Goal: Find specific page/section: Find specific page/section

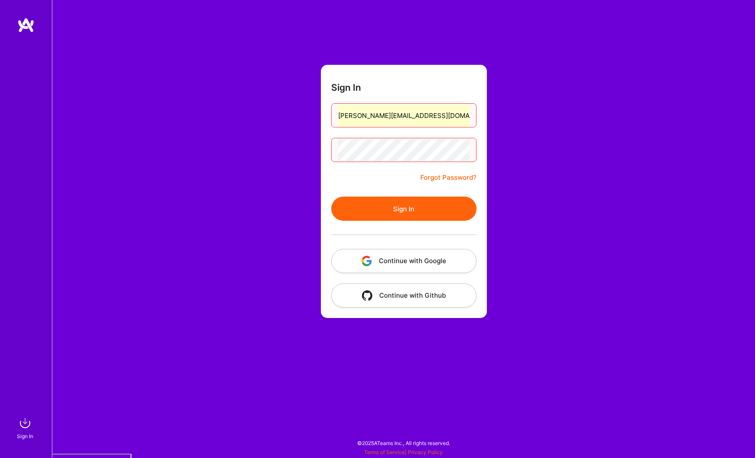
click at [397, 261] on button "Continue with Google" at bounding box center [403, 261] width 145 height 24
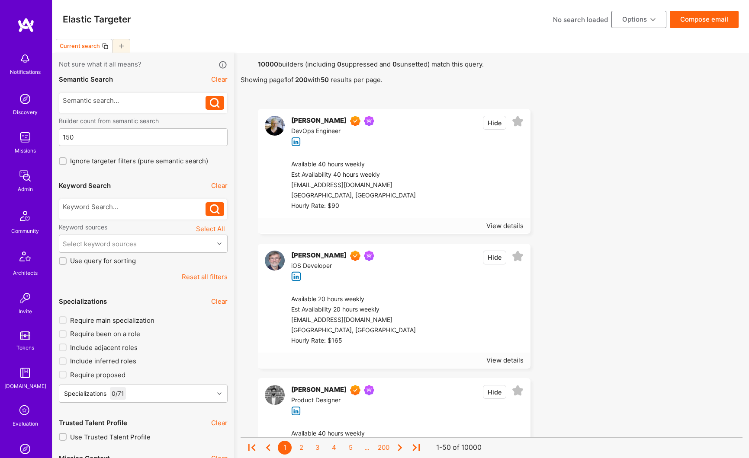
click at [25, 177] on img at bounding box center [24, 175] width 17 height 17
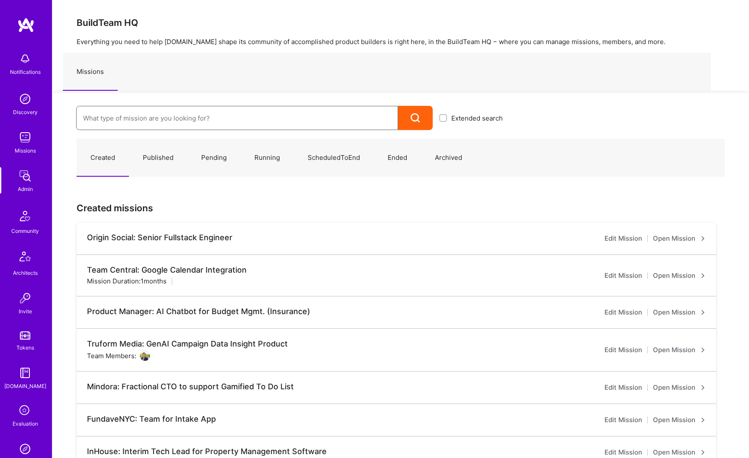
click at [143, 118] on input at bounding box center [237, 118] width 308 height 22
type input "c"
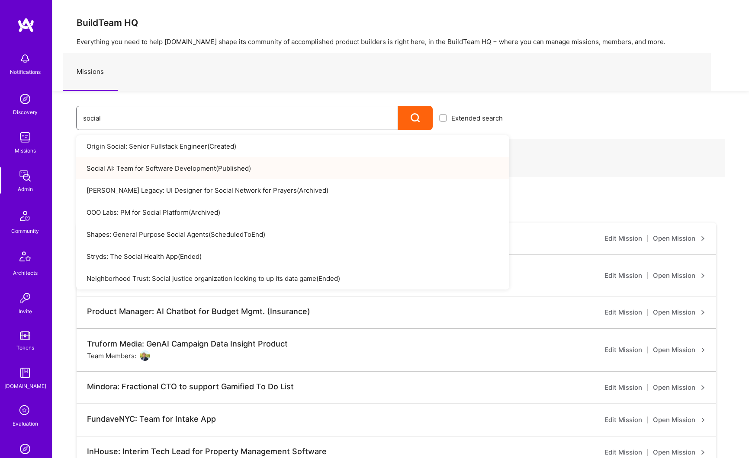
type input "social"
click at [171, 164] on link "Social AI: Team for Software Development ( Published )" at bounding box center [292, 168] width 433 height 22
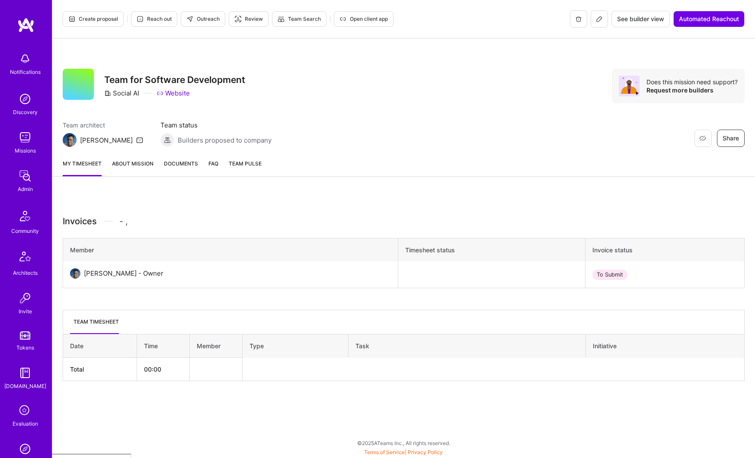
click at [600, 20] on icon at bounding box center [599, 19] width 7 height 7
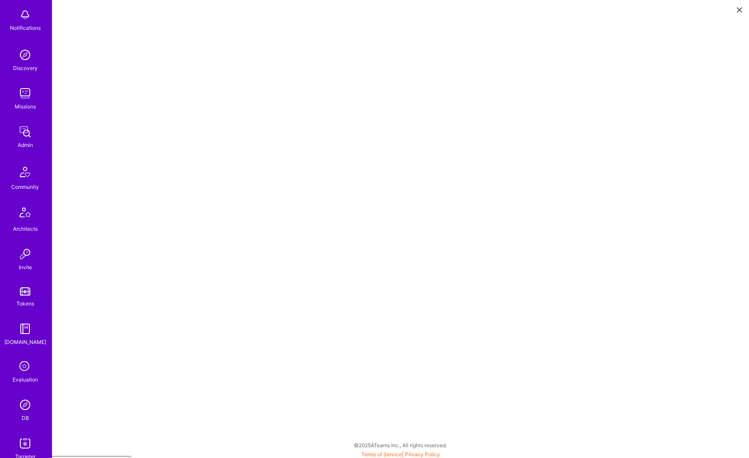
scroll to position [103, 0]
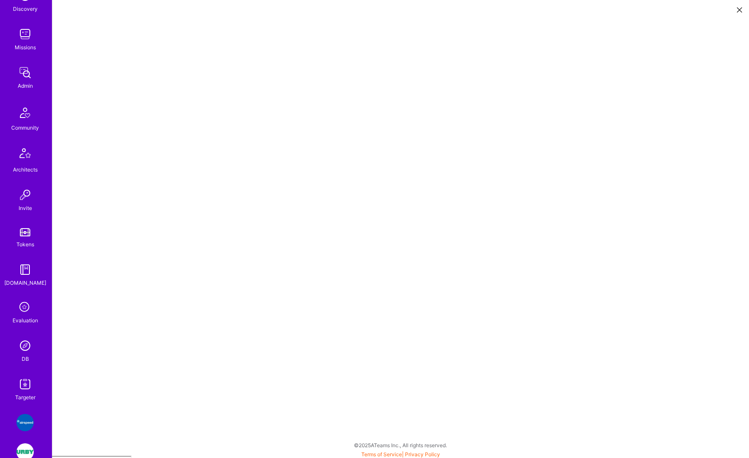
click at [26, 384] on img at bounding box center [24, 384] width 17 height 17
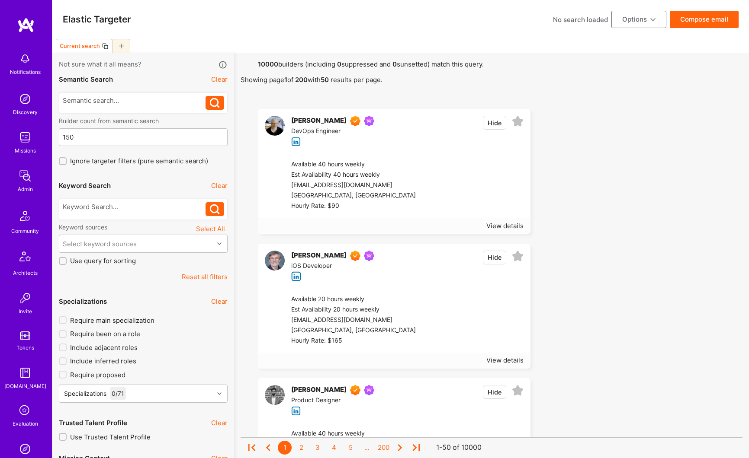
click at [24, 177] on img at bounding box center [24, 175] width 17 height 17
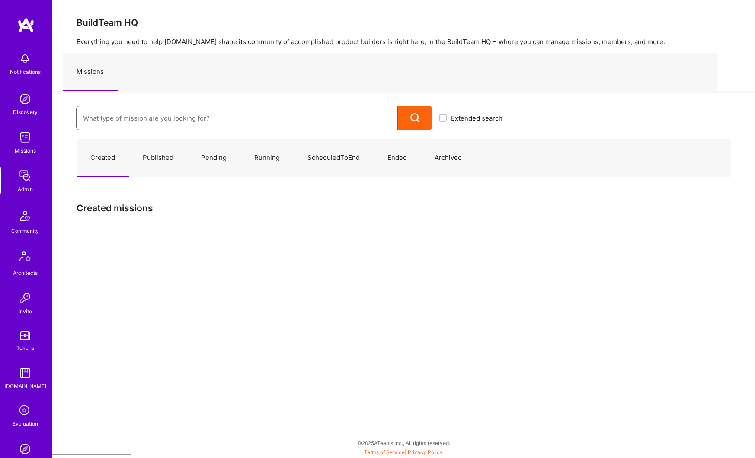
click at [159, 114] on input at bounding box center [237, 118] width 308 height 22
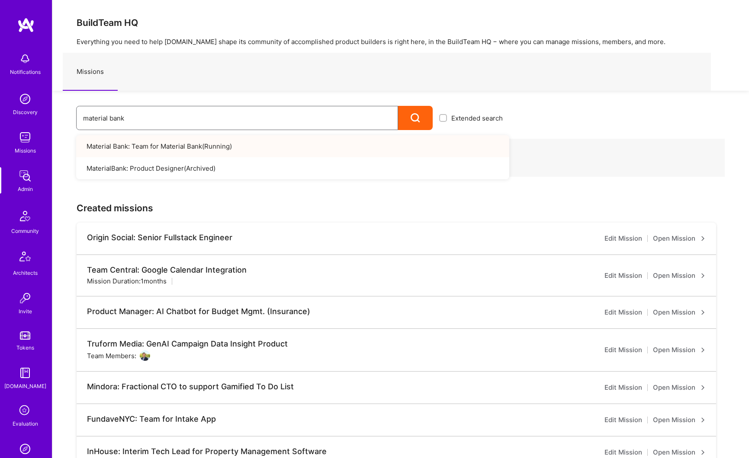
type input "material bank"
click at [153, 147] on link "Material Bank: Team for Material Bank ( Running )" at bounding box center [292, 146] width 433 height 22
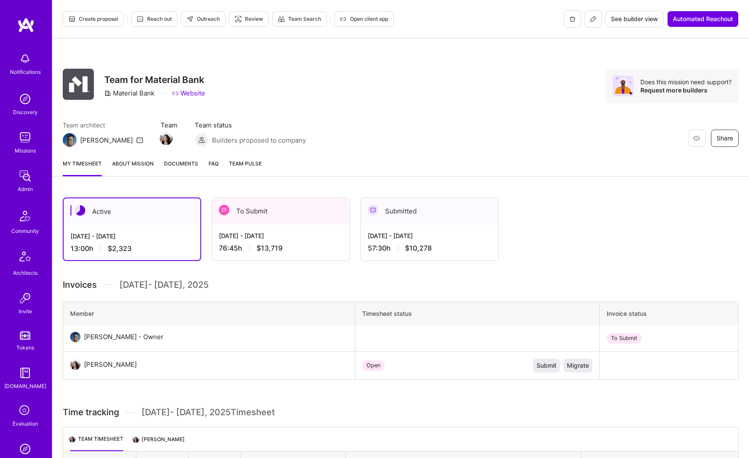
click at [147, 167] on link "About Mission" at bounding box center [133, 167] width 42 height 17
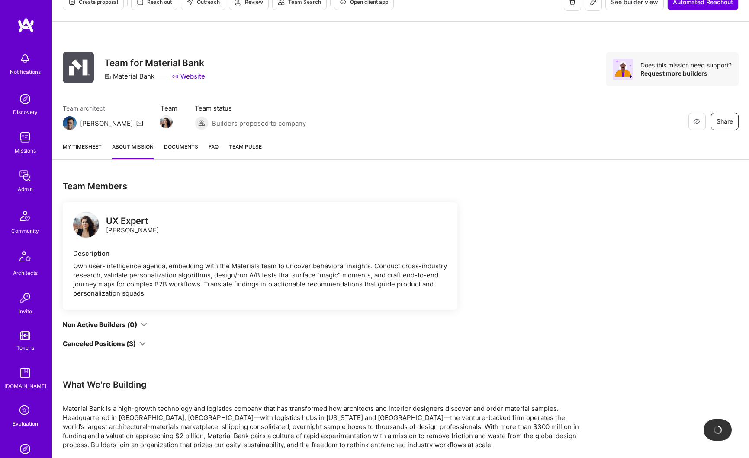
scroll to position [32, 0]
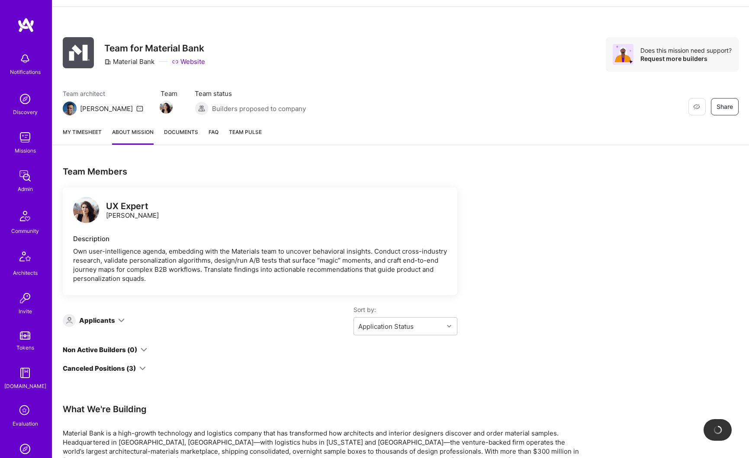
click at [125, 369] on div "Canceled Positions (3)" at bounding box center [99, 368] width 73 height 9
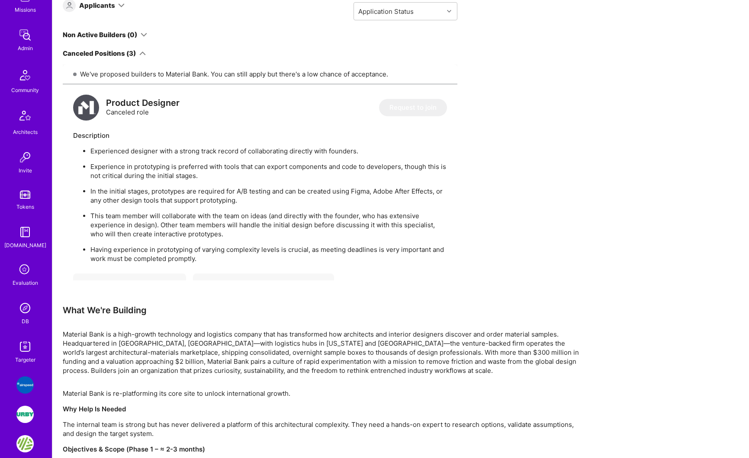
scroll to position [193, 0]
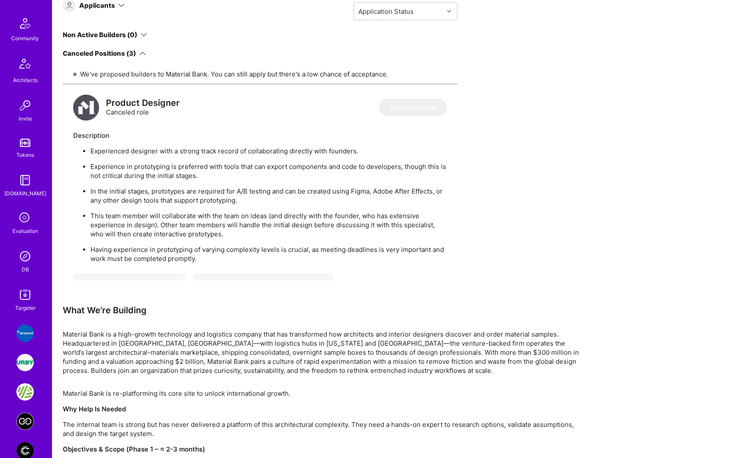
click at [22, 296] on img at bounding box center [24, 294] width 17 height 17
